Goal: Information Seeking & Learning: Learn about a topic

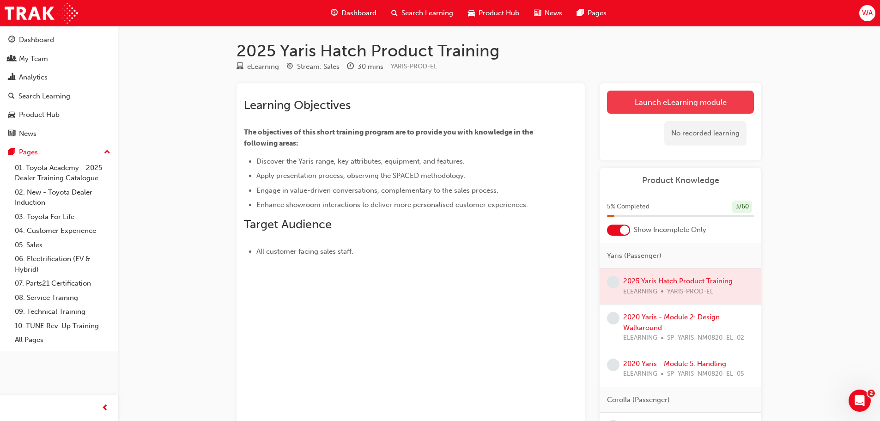
click at [657, 101] on link "Launch eLearning module" at bounding box center [680, 102] width 147 height 23
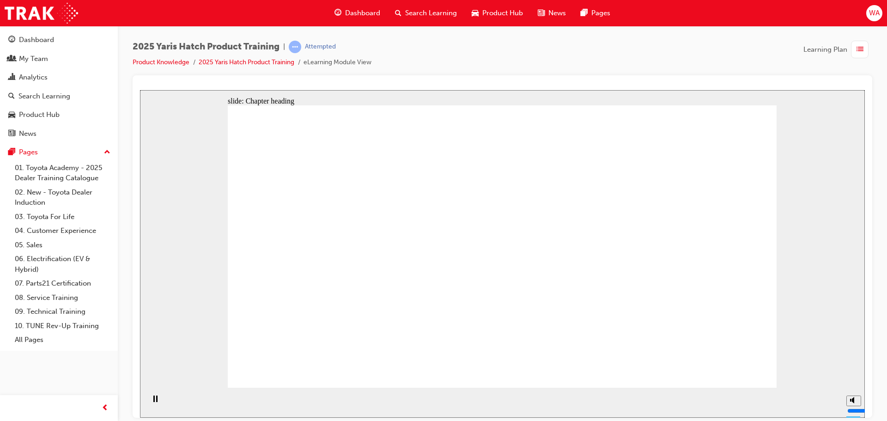
drag, startPoint x: 721, startPoint y: 359, endPoint x: 738, endPoint y: 367, distance: 18.4
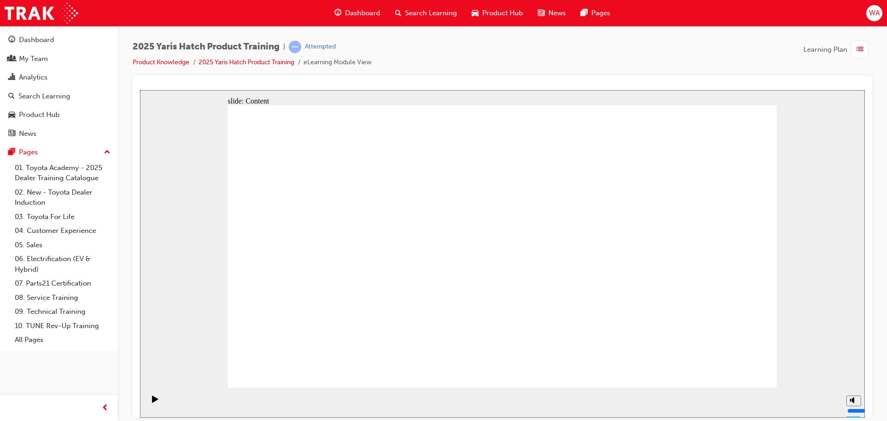
click at [780, 317] on div "slide: Content Rectangle 1 Rectangle 23 Hybrid Electric System Rectangle 20 Rec…" at bounding box center [502, 253] width 725 height 327
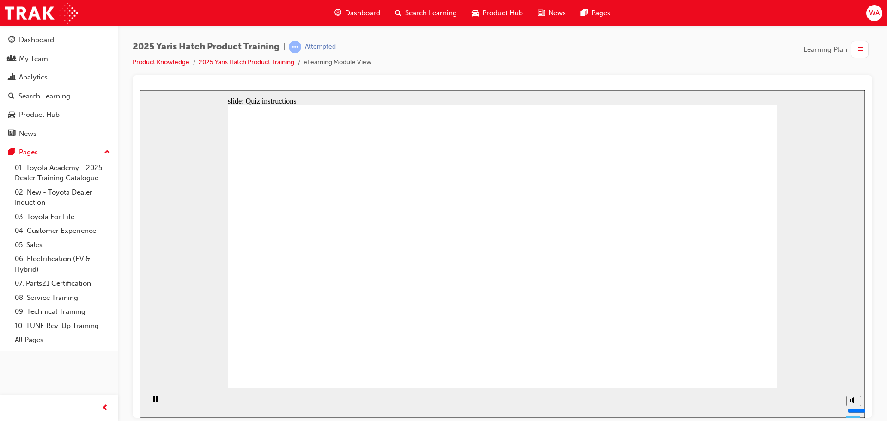
radio input "true"
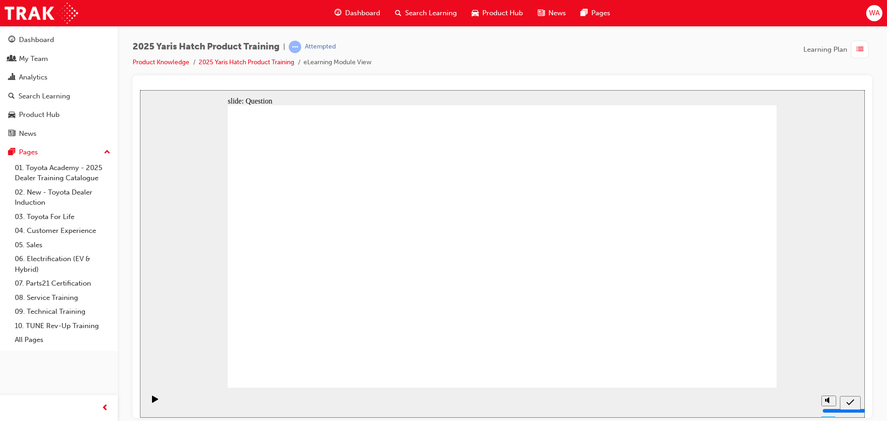
radio input "true"
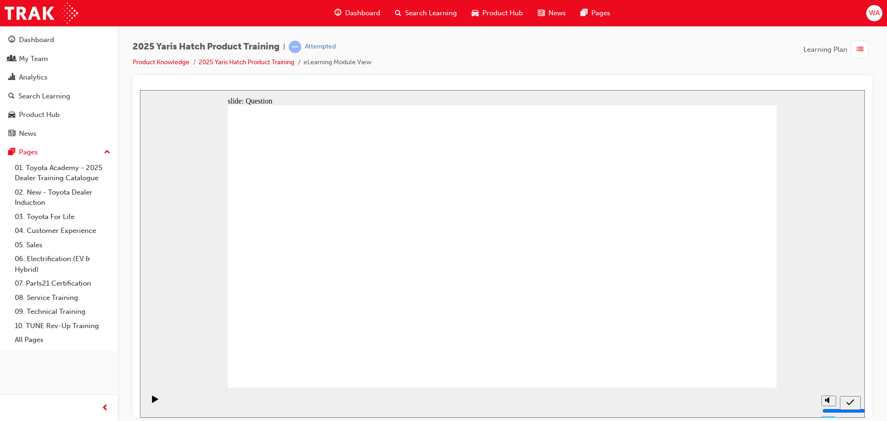
radio input "true"
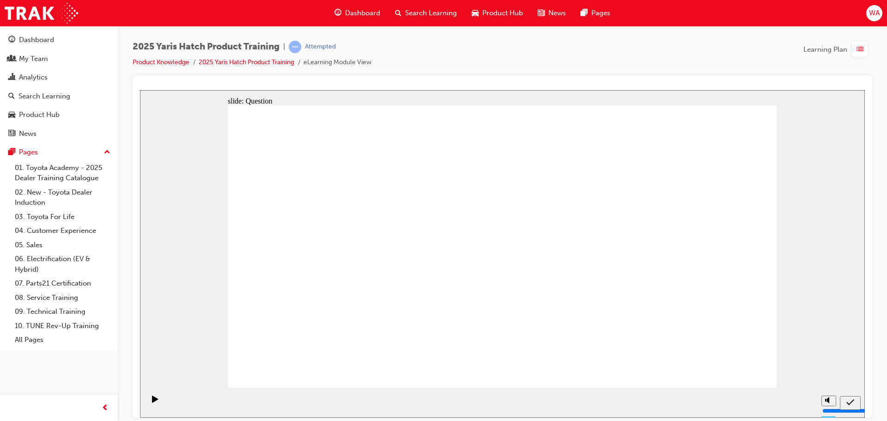
drag, startPoint x: 402, startPoint y: 320, endPoint x: 591, endPoint y: 269, distance: 195.7
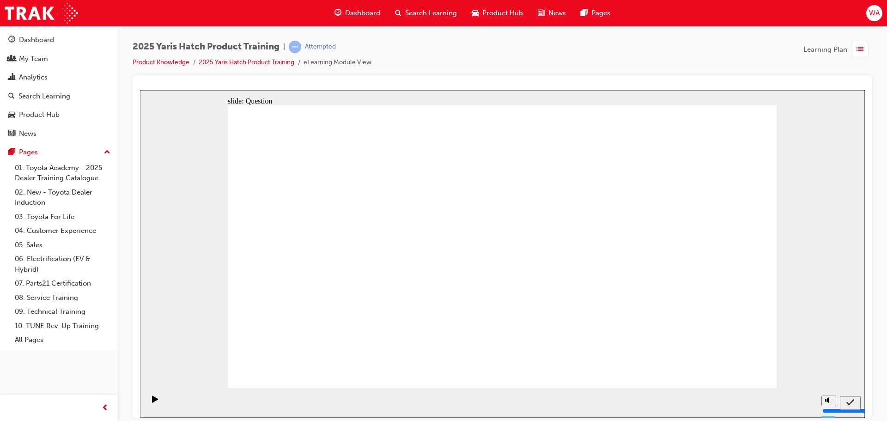
drag, startPoint x: 588, startPoint y: 217, endPoint x: 393, endPoint y: 309, distance: 215.9
drag, startPoint x: 303, startPoint y: 236, endPoint x: 499, endPoint y: 322, distance: 213.8
drag, startPoint x: 477, startPoint y: 228, endPoint x: 581, endPoint y: 309, distance: 132.6
drag, startPoint x: 688, startPoint y: 230, endPoint x: 685, endPoint y: 223, distance: 8.1
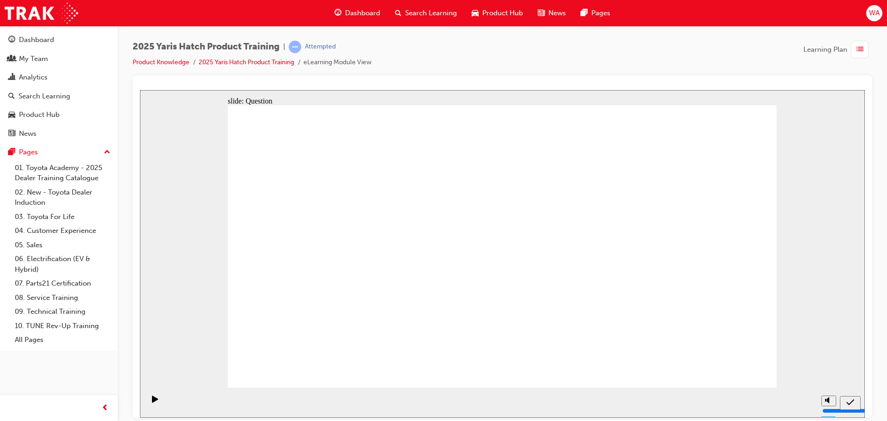
drag, startPoint x: 489, startPoint y: 276, endPoint x: 515, endPoint y: 244, distance: 41.3
drag, startPoint x: 684, startPoint y: 224, endPoint x: 491, endPoint y: 310, distance: 210.6
drag, startPoint x: 548, startPoint y: 248, endPoint x: 683, endPoint y: 323, distance: 153.8
drag, startPoint x: 398, startPoint y: 244, endPoint x: 321, endPoint y: 312, distance: 102.4
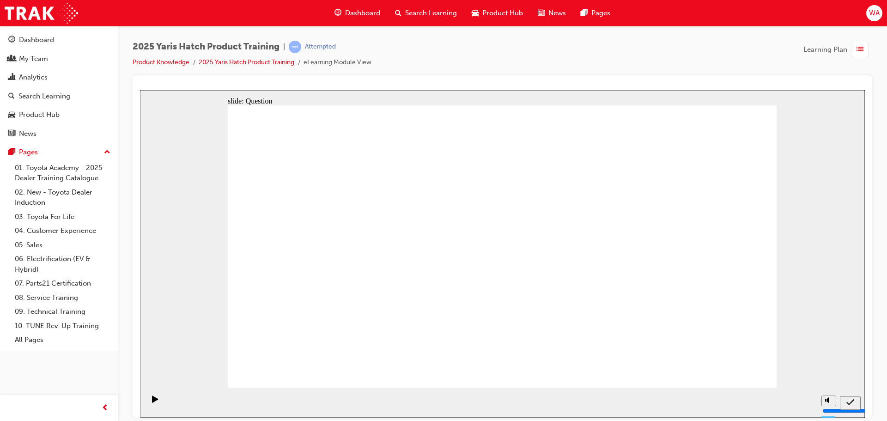
radio input "true"
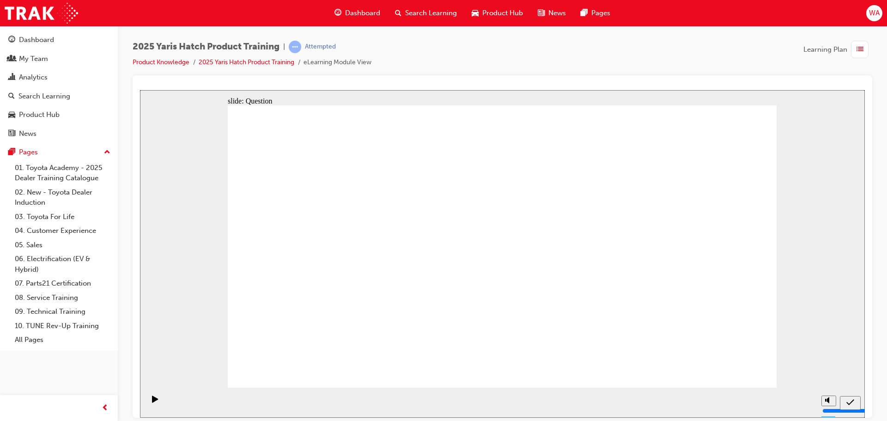
radio input "true"
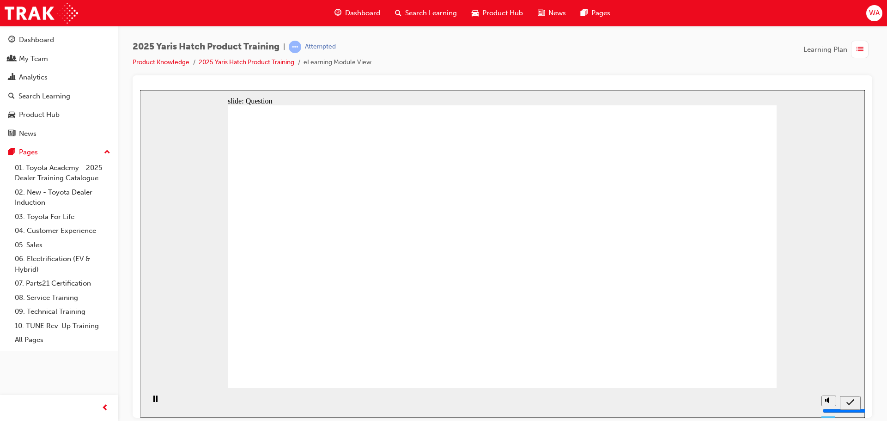
radio input "true"
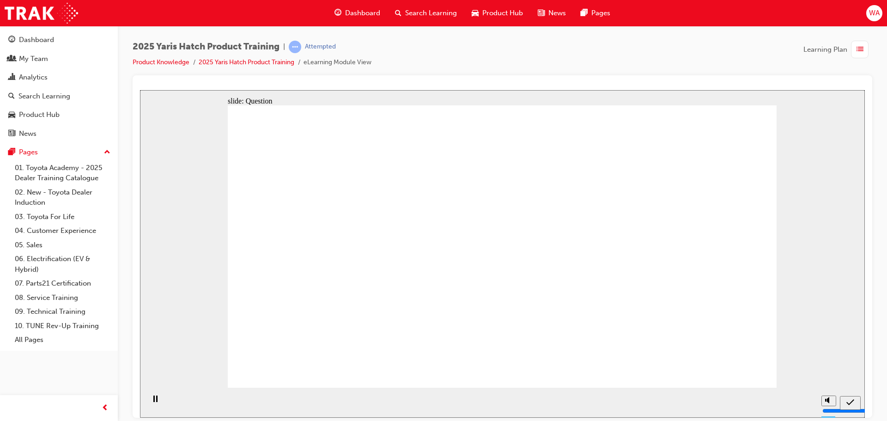
drag, startPoint x: 299, startPoint y: 232, endPoint x: 692, endPoint y: 313, distance: 401.3
drag, startPoint x: 689, startPoint y: 233, endPoint x: 490, endPoint y: 313, distance: 214.1
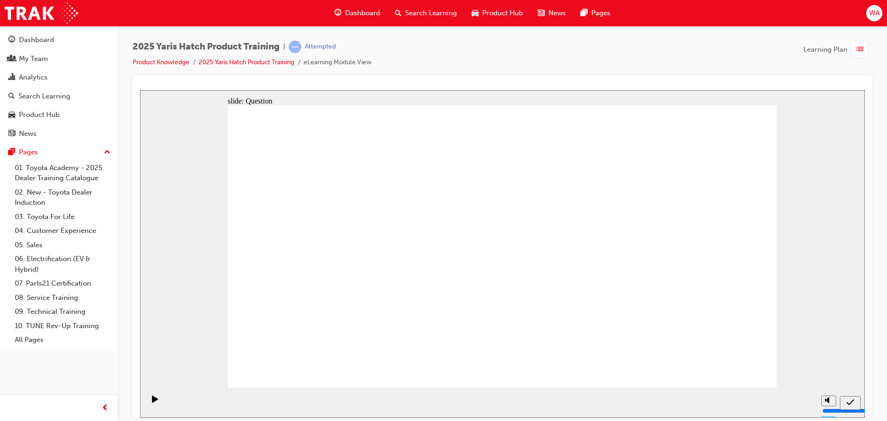
drag, startPoint x: 502, startPoint y: 258, endPoint x: 592, endPoint y: 321, distance: 110.1
drag, startPoint x: 598, startPoint y: 234, endPoint x: 407, endPoint y: 305, distance: 204.0
drag, startPoint x: 360, startPoint y: 269, endPoint x: 303, endPoint y: 308, distance: 69.3
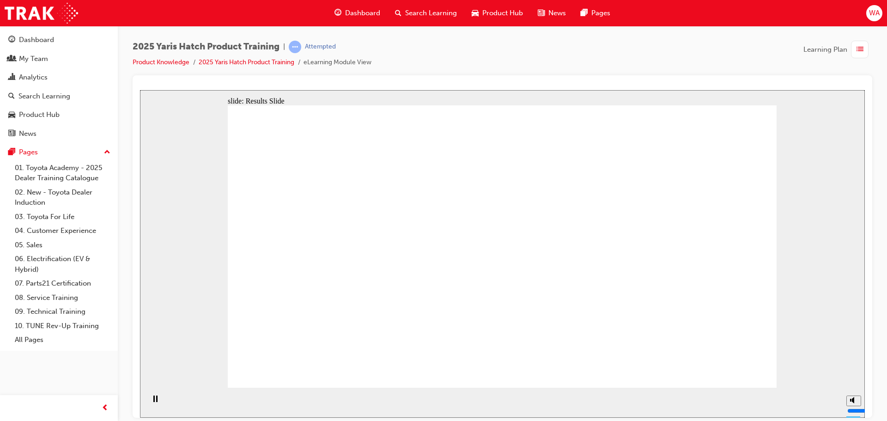
radio input "true"
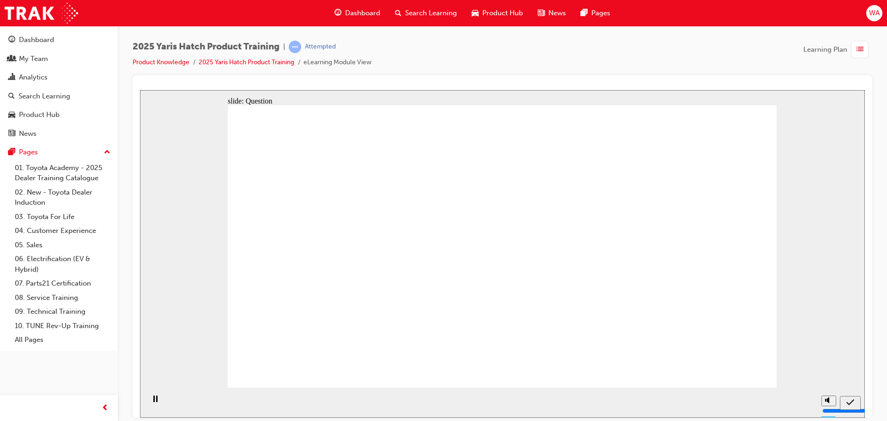
radio input "true"
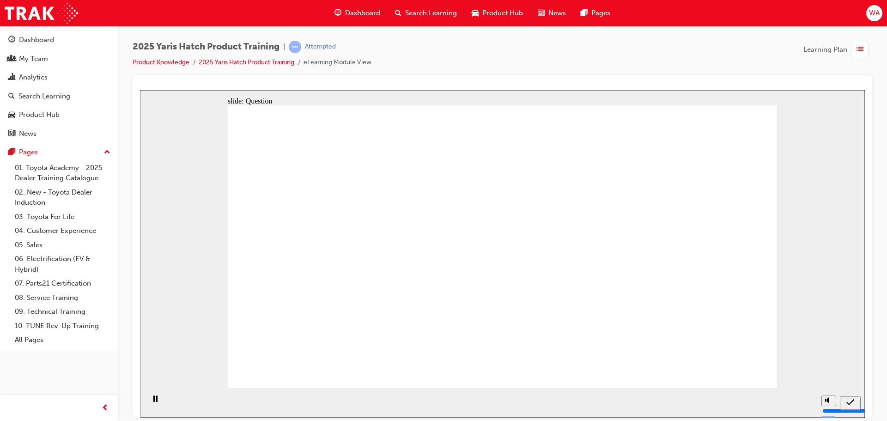
radio input "true"
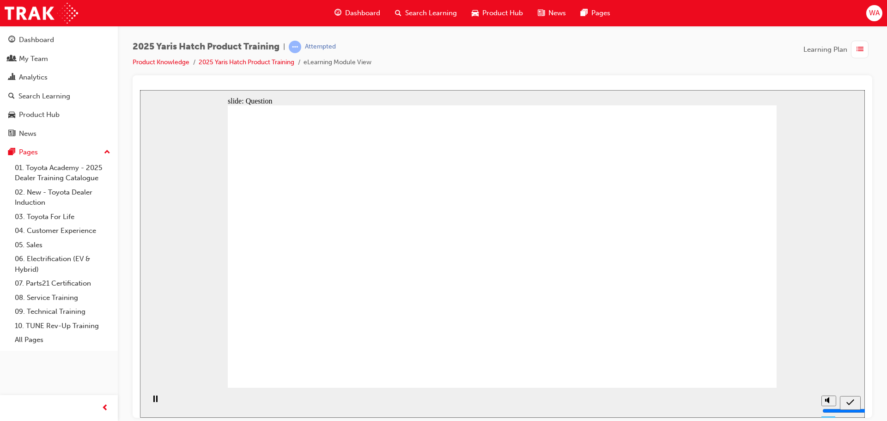
drag, startPoint x: 519, startPoint y: 246, endPoint x: 611, endPoint y: 316, distance: 115.4
drag, startPoint x: 294, startPoint y: 211, endPoint x: 695, endPoint y: 296, distance: 410.3
drag, startPoint x: 705, startPoint y: 219, endPoint x: 509, endPoint y: 303, distance: 213.3
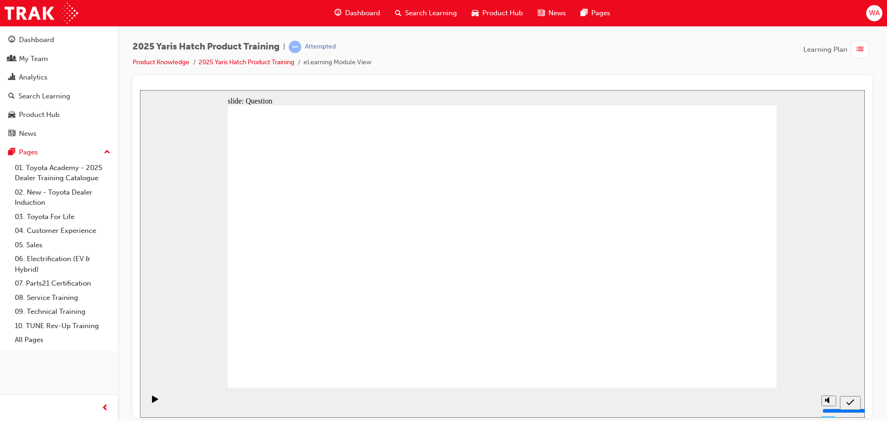
drag, startPoint x: 583, startPoint y: 229, endPoint x: 397, endPoint y: 308, distance: 202.2
drag, startPoint x: 367, startPoint y: 240, endPoint x: 254, endPoint y: 309, distance: 132.5
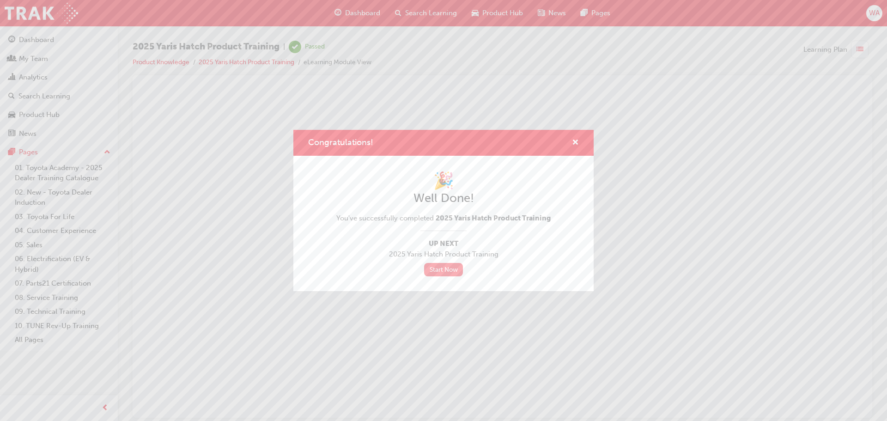
click at [442, 269] on link "Start Now" at bounding box center [443, 269] width 39 height 13
click at [442, 267] on link "Start Now" at bounding box center [443, 269] width 39 height 13
click at [573, 144] on span "cross-icon" at bounding box center [575, 143] width 7 height 8
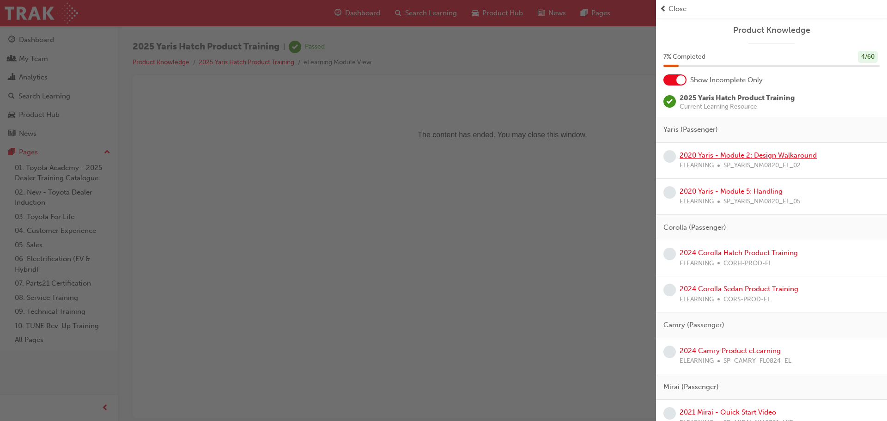
click at [800, 154] on link "2020 Yaris - Module 2: Design Walkaround" at bounding box center [747, 155] width 137 height 8
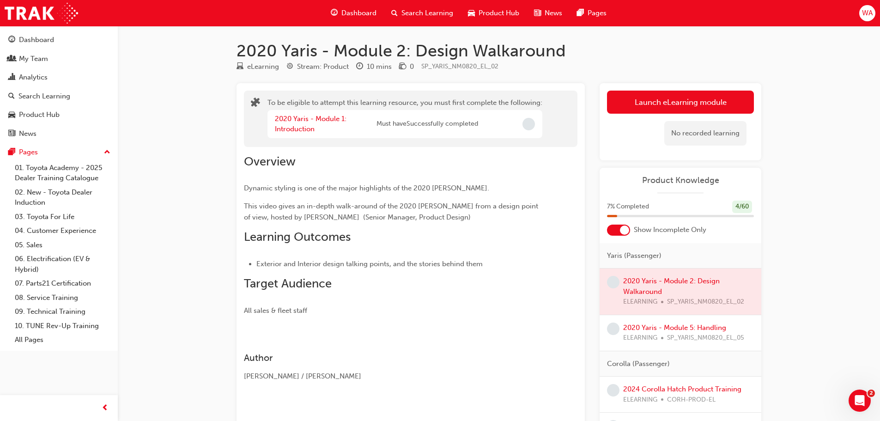
click at [382, 129] on div "2020 Yaris - Module 1: Introduction Must have Successfully completed" at bounding box center [376, 124] width 203 height 21
click at [287, 118] on link "2020 Yaris - Module 1: Introduction" at bounding box center [311, 124] width 72 height 19
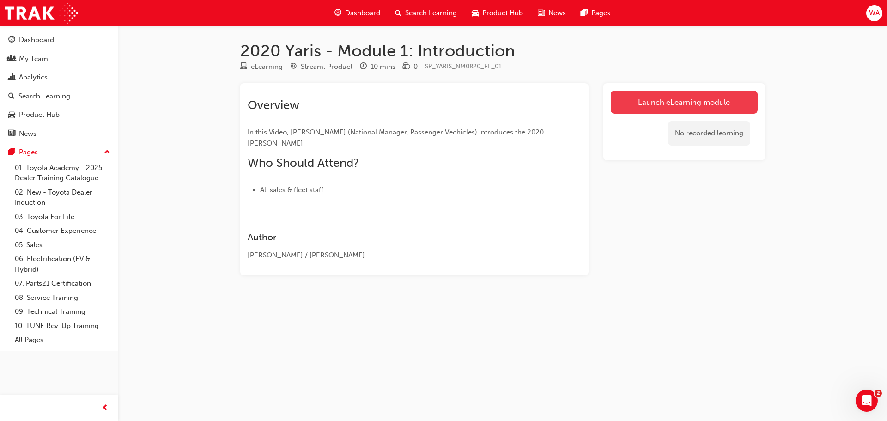
click at [648, 110] on link "Launch eLearning module" at bounding box center [684, 102] width 147 height 23
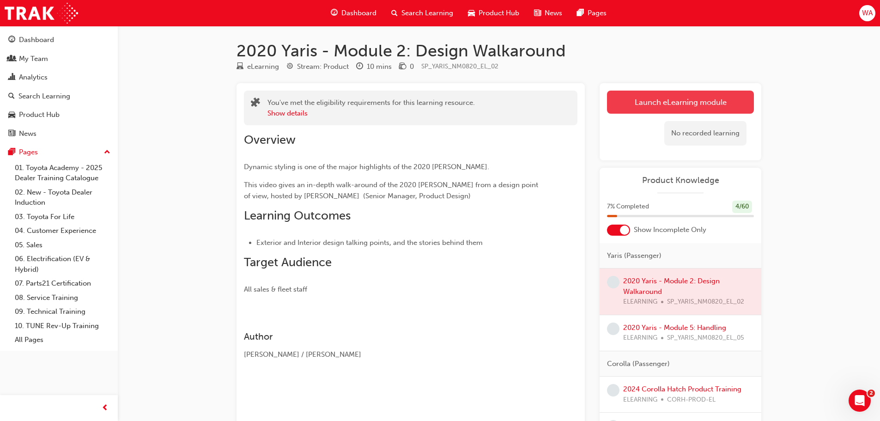
click at [673, 101] on link "Launch eLearning module" at bounding box center [680, 102] width 147 height 23
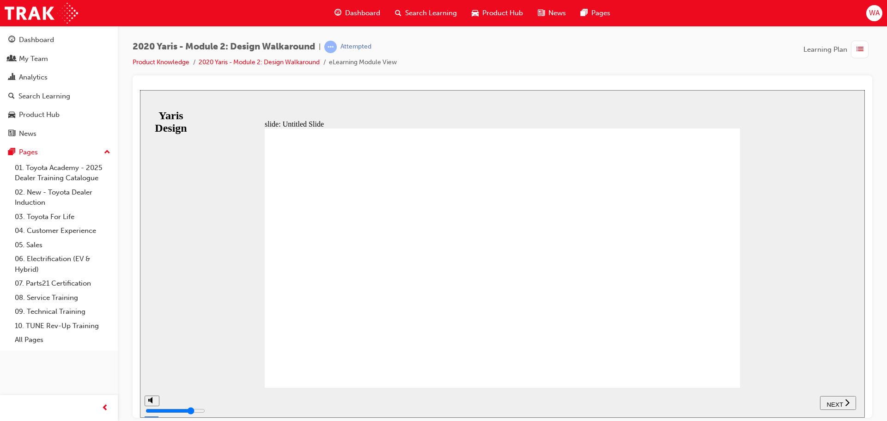
click at [835, 400] on span "NEXT" at bounding box center [834, 403] width 16 height 7
click at [450, 396] on div "playback controls" at bounding box center [512, 402] width 658 height 14
click at [611, 395] on div "playback controls" at bounding box center [512, 402] width 658 height 14
drag, startPoint x: 732, startPoint y: 391, endPoint x: 740, endPoint y: 404, distance: 14.9
click at [732, 392] on div "playback controls" at bounding box center [511, 402] width 697 height 30
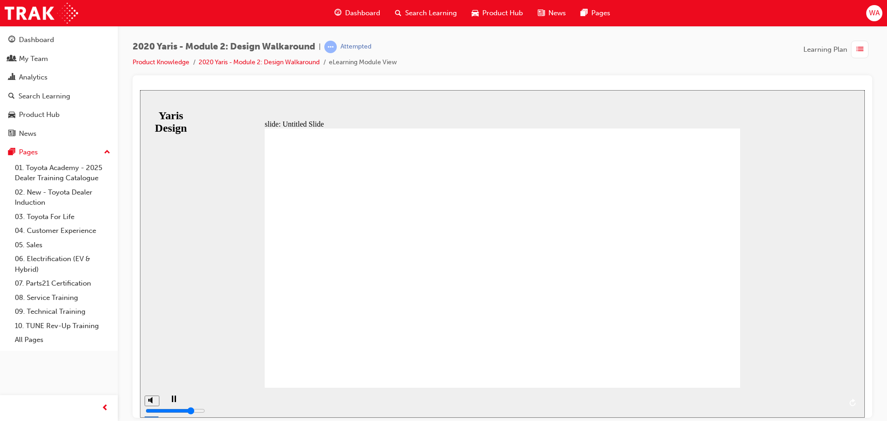
click at [740, 395] on div "playback controls" at bounding box center [512, 395] width 658 height 0
click at [813, 395] on div "playback controls" at bounding box center [512, 395] width 658 height 0
drag, startPoint x: 832, startPoint y: 401, endPoint x: 832, endPoint y: 407, distance: 6.0
click at [832, 395] on div "playback controls" at bounding box center [512, 395] width 658 height 0
click at [842, 401] on span "NEXT" at bounding box center [839, 403] width 16 height 7
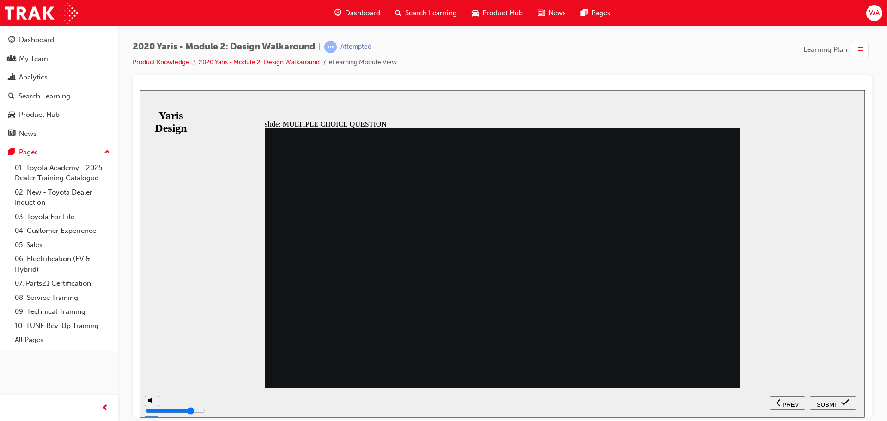
click at [832, 405] on span "SUBMIT" at bounding box center [828, 403] width 23 height 7
radio input "false"
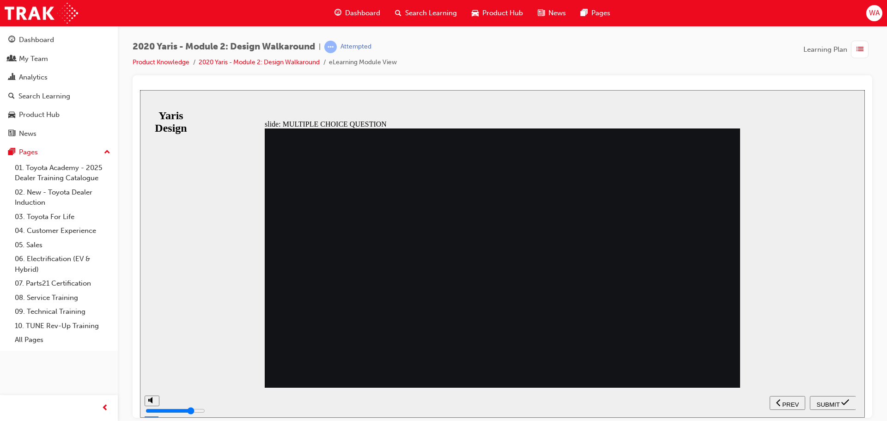
radio input "true"
click at [828, 395] on button "SUBMIT" at bounding box center [833, 402] width 46 height 14
click at [831, 397] on button "SUBMIT" at bounding box center [833, 402] width 46 height 14
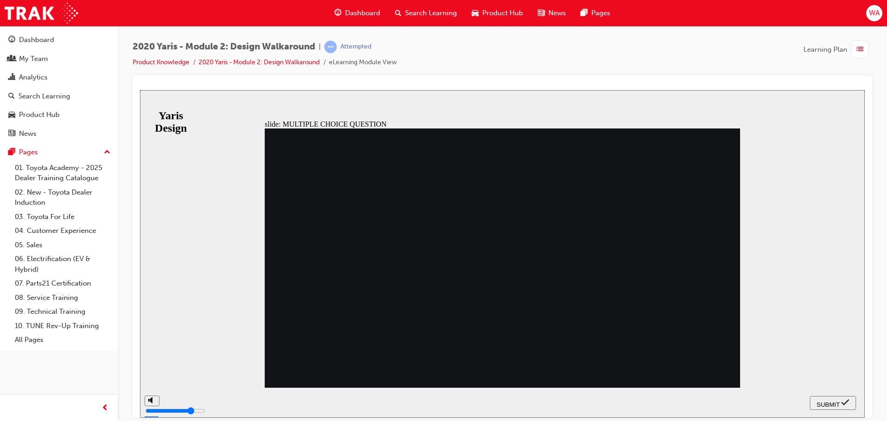
radio input "false"
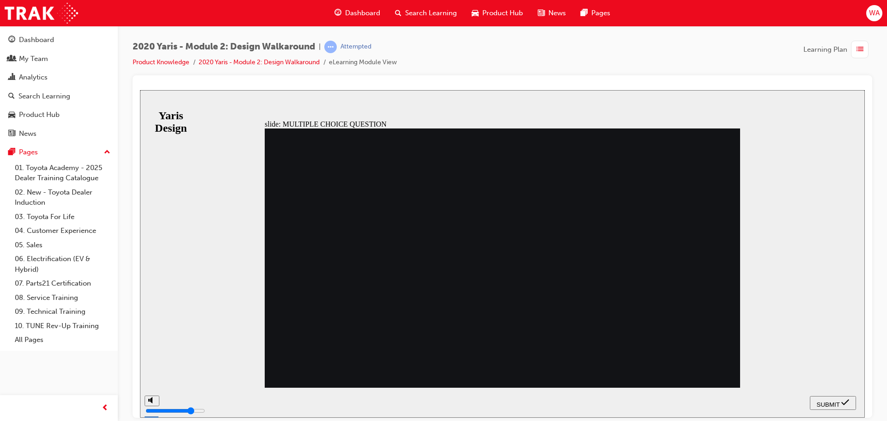
radio input "false"
radio input "true"
click at [826, 400] on span "SUBMIT" at bounding box center [828, 403] width 23 height 7
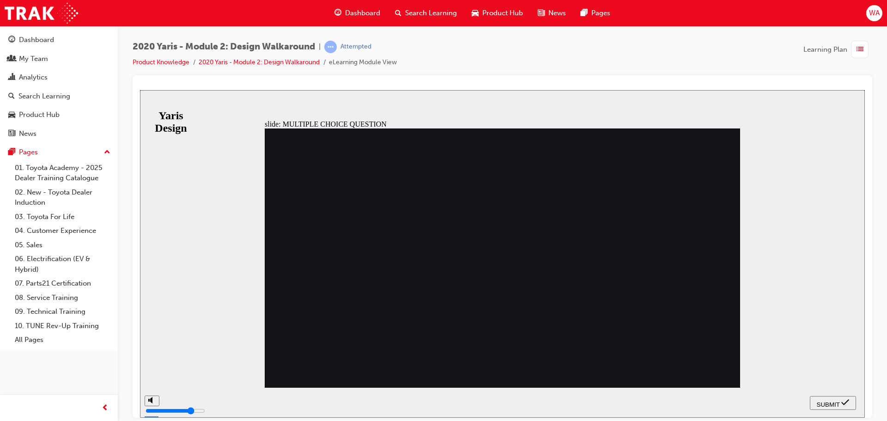
radio input "true"
click at [845, 403] on icon "submit" at bounding box center [845, 402] width 8 height 6
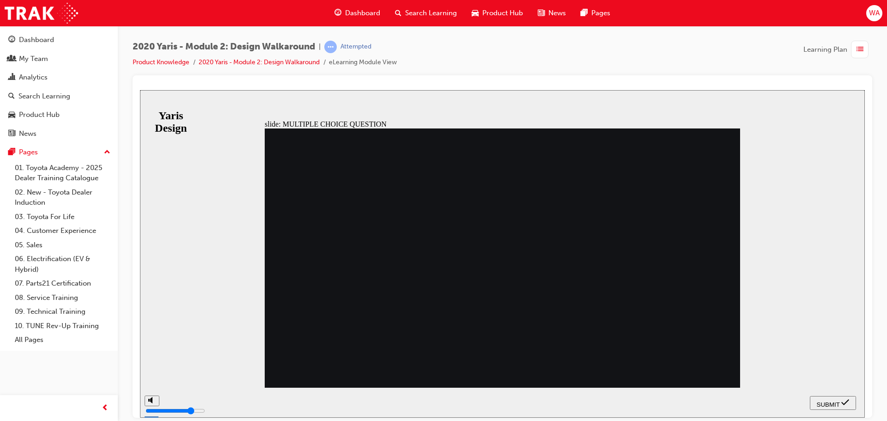
radio input "false"
radio input "true"
click at [828, 400] on span "SUBMIT" at bounding box center [828, 403] width 23 height 7
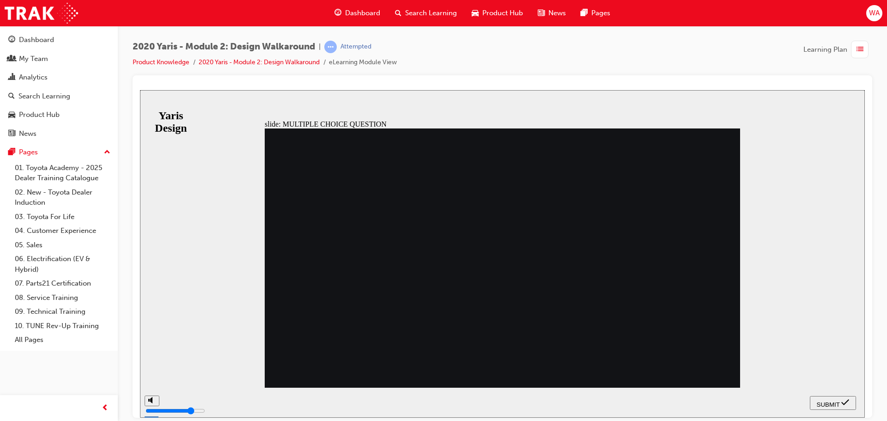
click at [838, 405] on span "SUBMIT" at bounding box center [828, 403] width 23 height 7
radio input "false"
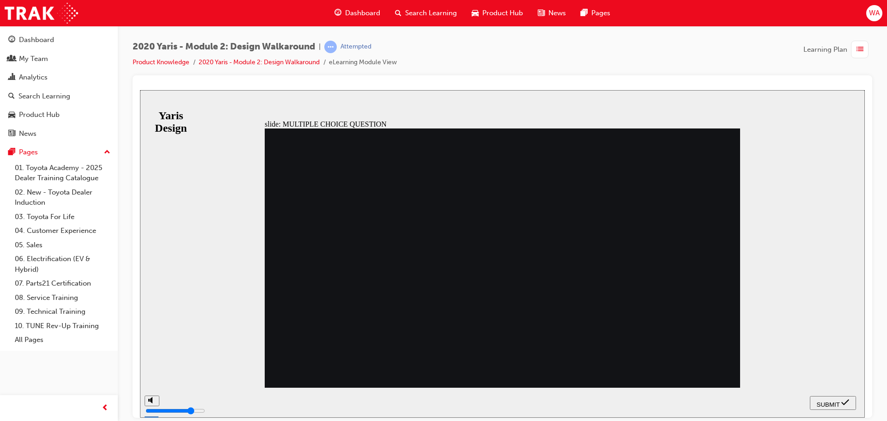
radio input "true"
click at [821, 402] on span "SUBMIT" at bounding box center [828, 403] width 23 height 7
radio input "true"
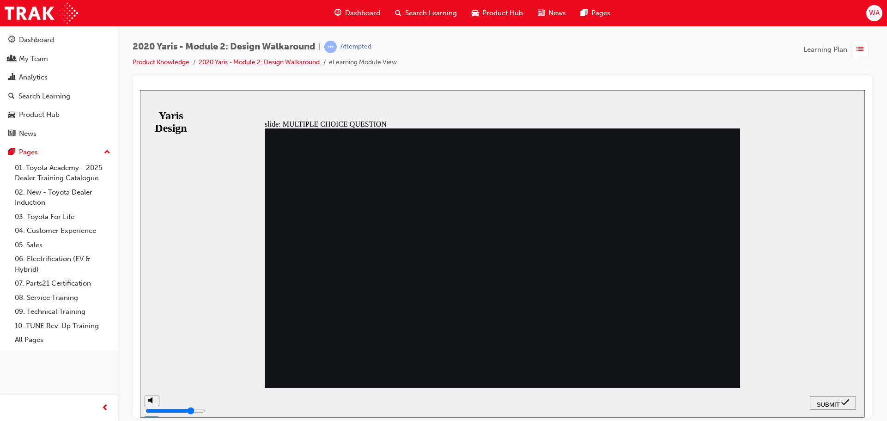
click at [824, 398] on div "SUBMIT" at bounding box center [832, 403] width 39 height 10
click at [828, 397] on button "SUBMIT" at bounding box center [833, 402] width 46 height 14
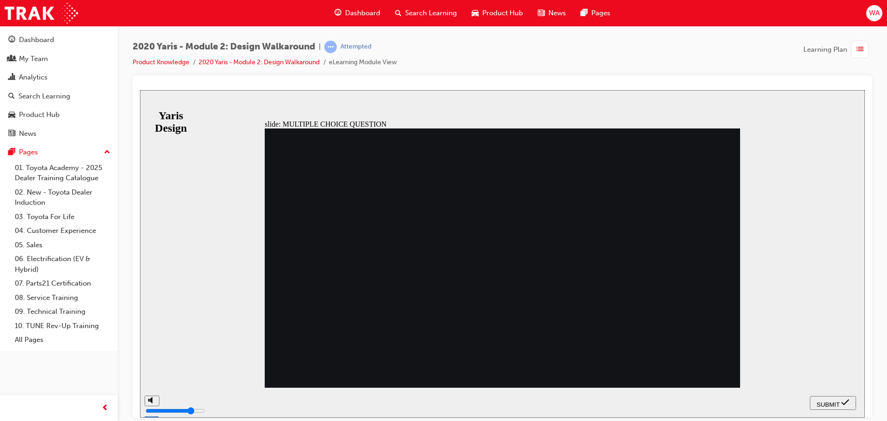
drag, startPoint x: 367, startPoint y: 307, endPoint x: 363, endPoint y: 318, distance: 11.5
radio input "false"
radio input "true"
click at [818, 403] on span "SUBMIT" at bounding box center [828, 403] width 23 height 7
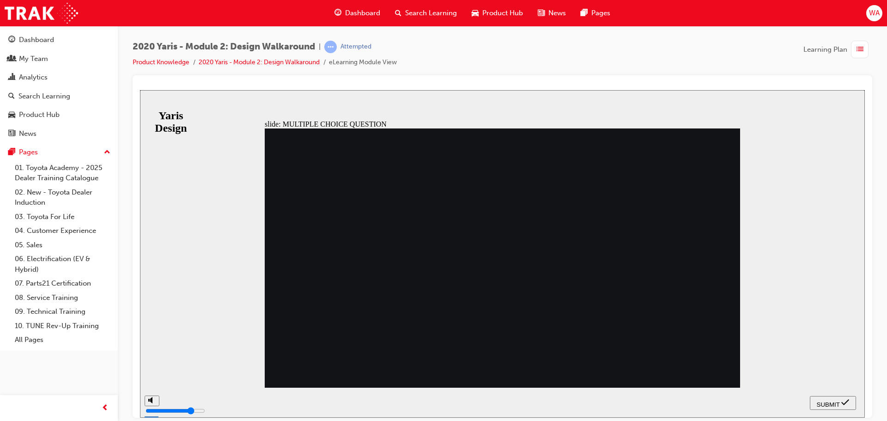
click at [825, 407] on button "SUBMIT" at bounding box center [833, 402] width 46 height 14
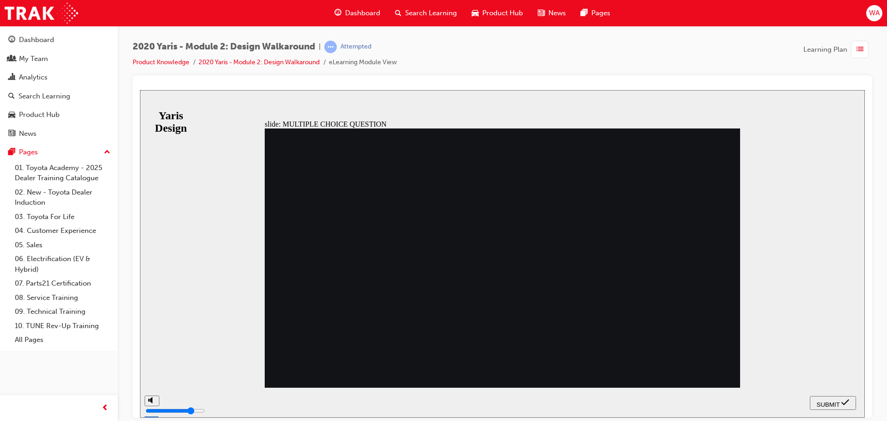
radio input "false"
radio input "true"
click at [823, 402] on span "SUBMIT" at bounding box center [828, 403] width 23 height 7
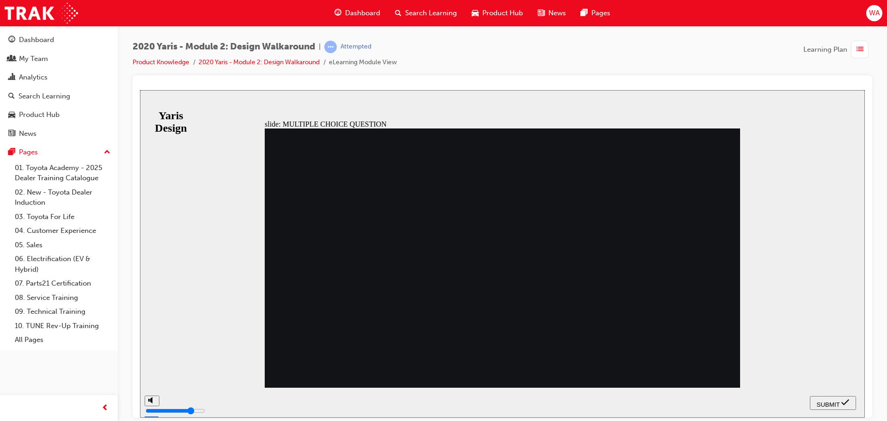
radio input "true"
click at [836, 404] on span "SUBMIT" at bounding box center [828, 403] width 23 height 7
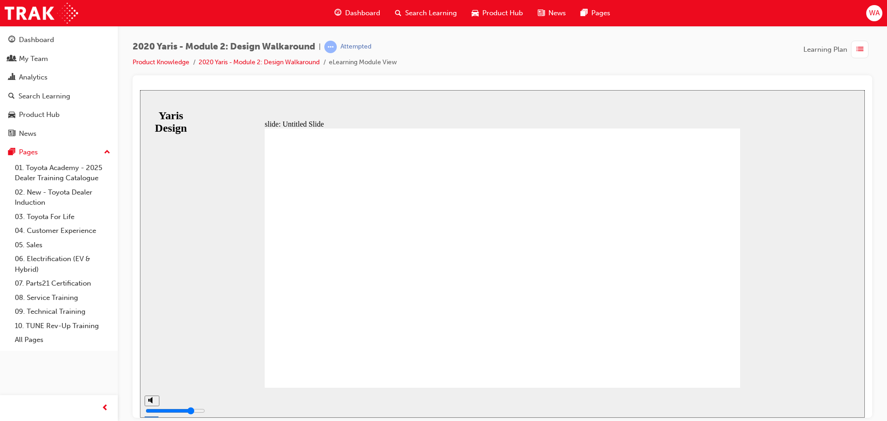
drag, startPoint x: 284, startPoint y: 217, endPoint x: 357, endPoint y: 274, distance: 93.8
click at [849, 305] on div "slide: Untitled Slide MODULE 2 Design You have completed this module. MODULE 2 …" at bounding box center [502, 253] width 725 height 327
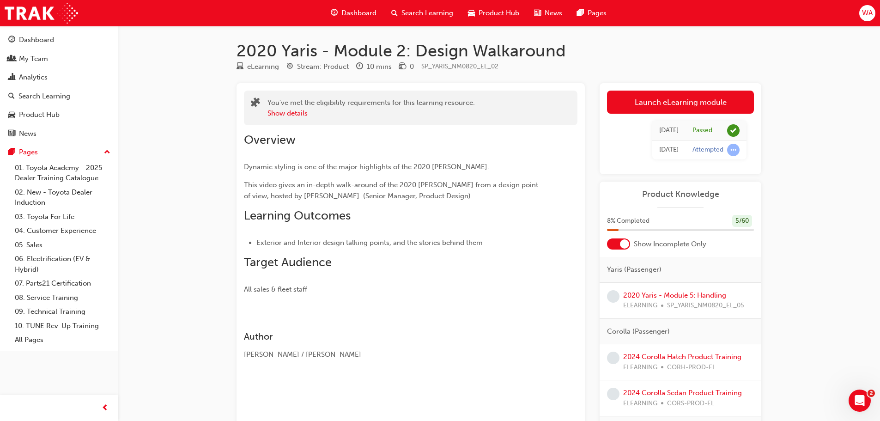
scroll to position [46, 0]
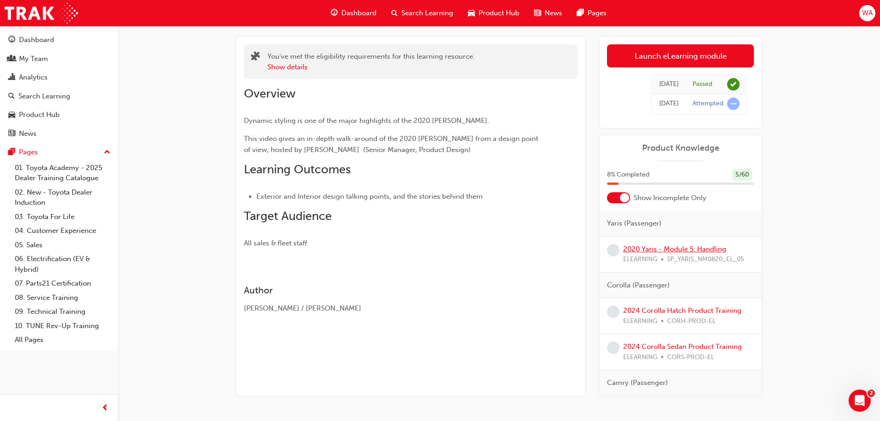
click at [683, 251] on link "2020 Yaris - Module 5: Handling" at bounding box center [674, 249] width 103 height 8
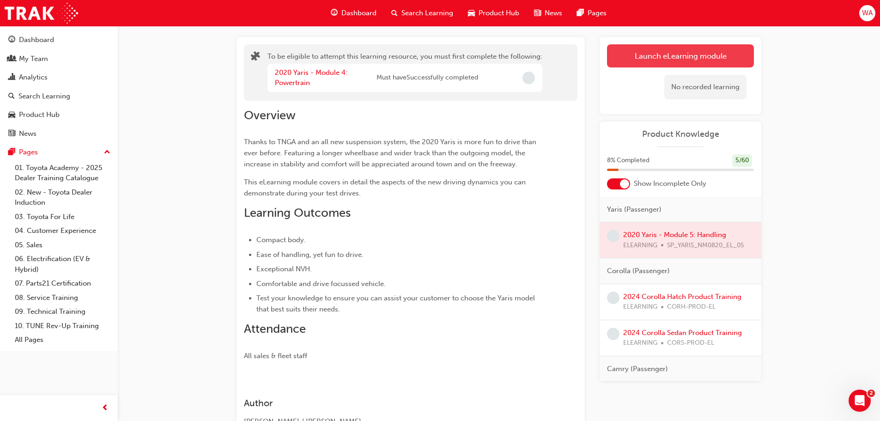
click at [659, 58] on button "Launch eLearning module" at bounding box center [680, 55] width 147 height 23
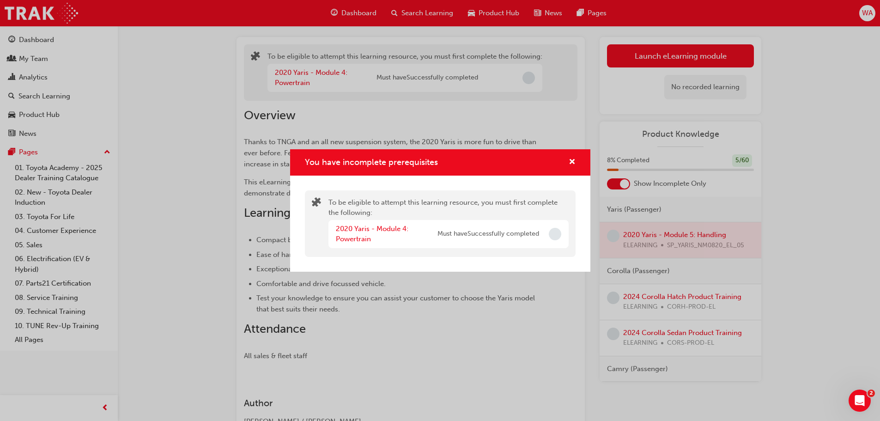
click at [351, 234] on div "2020 Yaris - Module 4: Powertrain" at bounding box center [387, 234] width 102 height 21
click at [356, 228] on link "2020 Yaris - Module 4: Powertrain" at bounding box center [372, 233] width 73 height 19
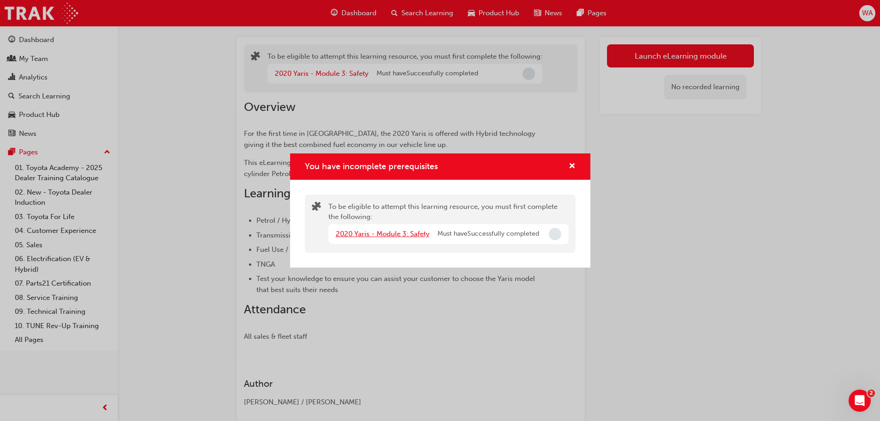
click at [402, 235] on link "2020 Yaris - Module 3: Safety" at bounding box center [383, 234] width 94 height 8
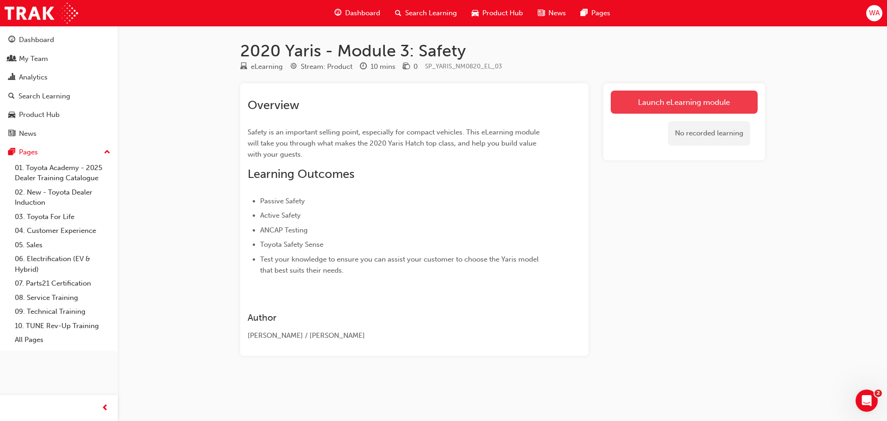
click at [646, 102] on link "Launch eLearning module" at bounding box center [684, 102] width 147 height 23
